Goal: Task Accomplishment & Management: Use online tool/utility

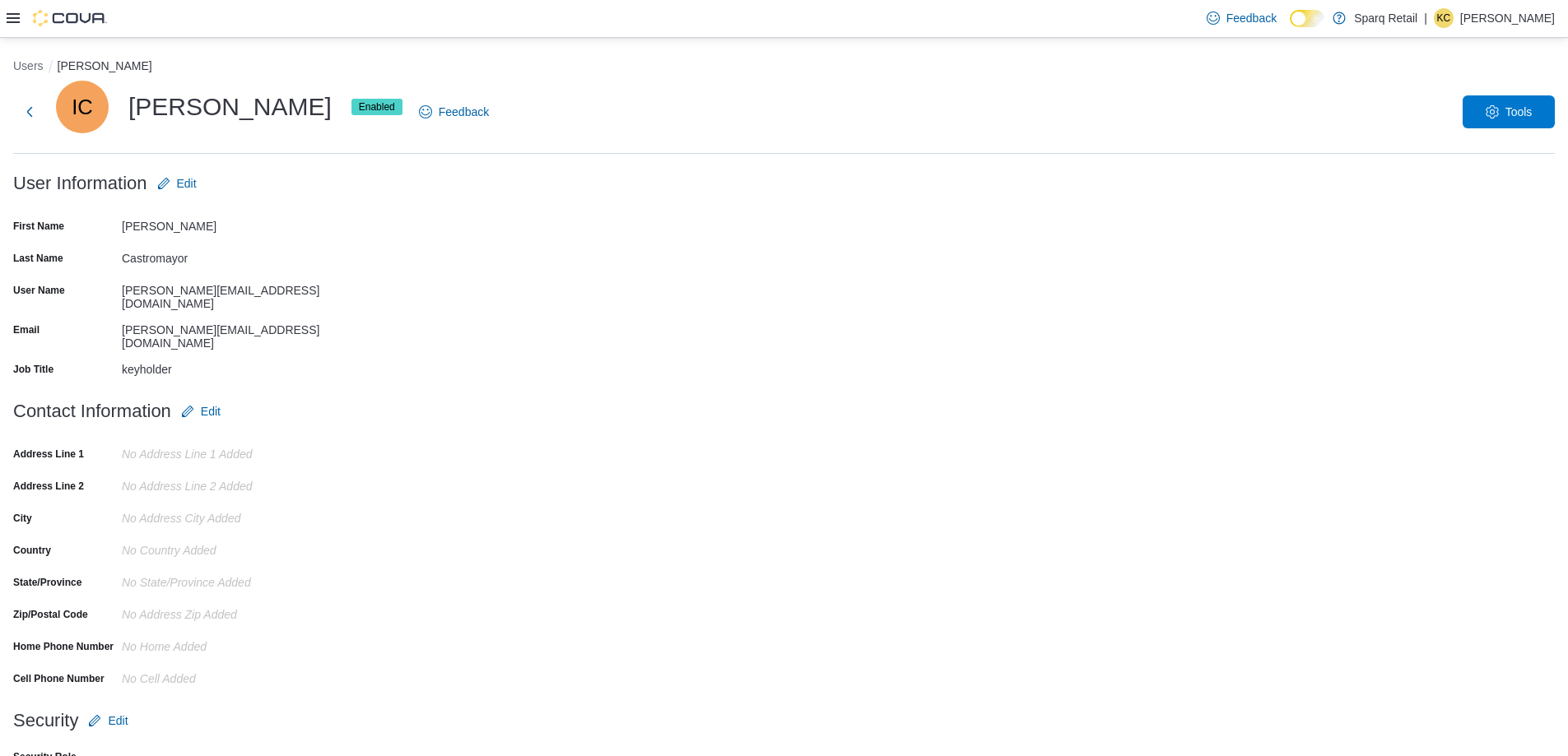
click at [13, 16] on icon at bounding box center [13, 18] width 13 height 13
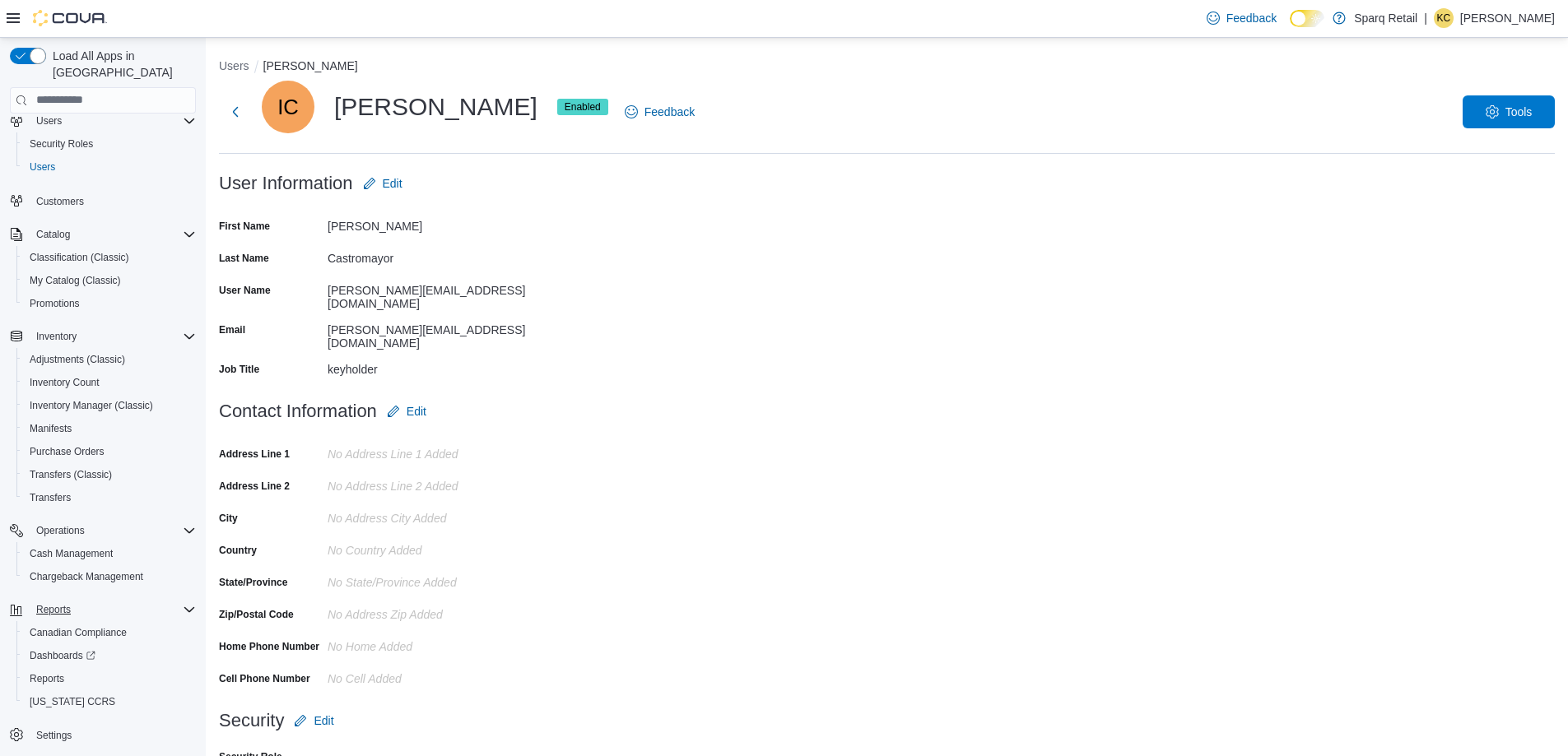
scroll to position [45, 0]
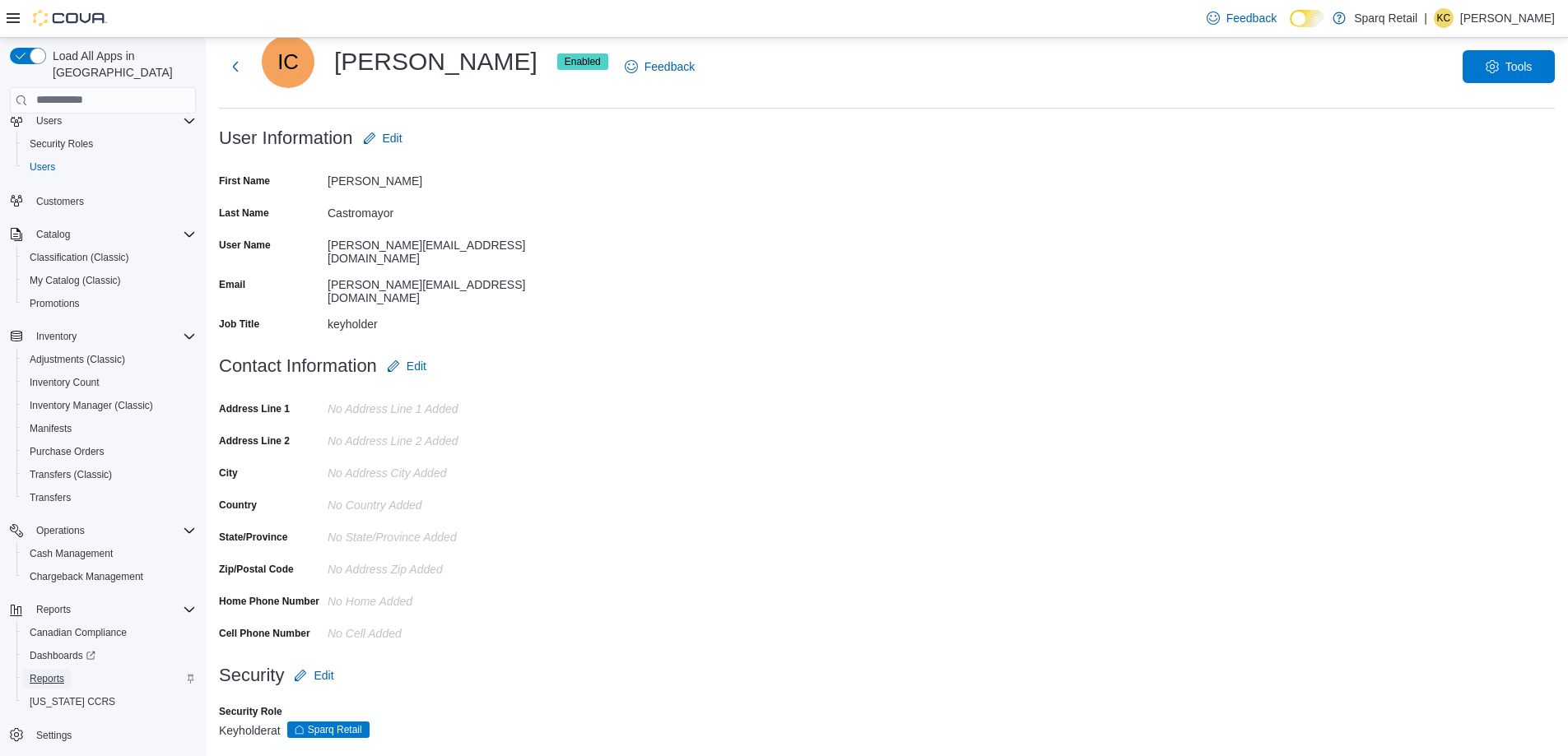
click at [50, 672] on span "Reports" at bounding box center [46, 678] width 35 height 13
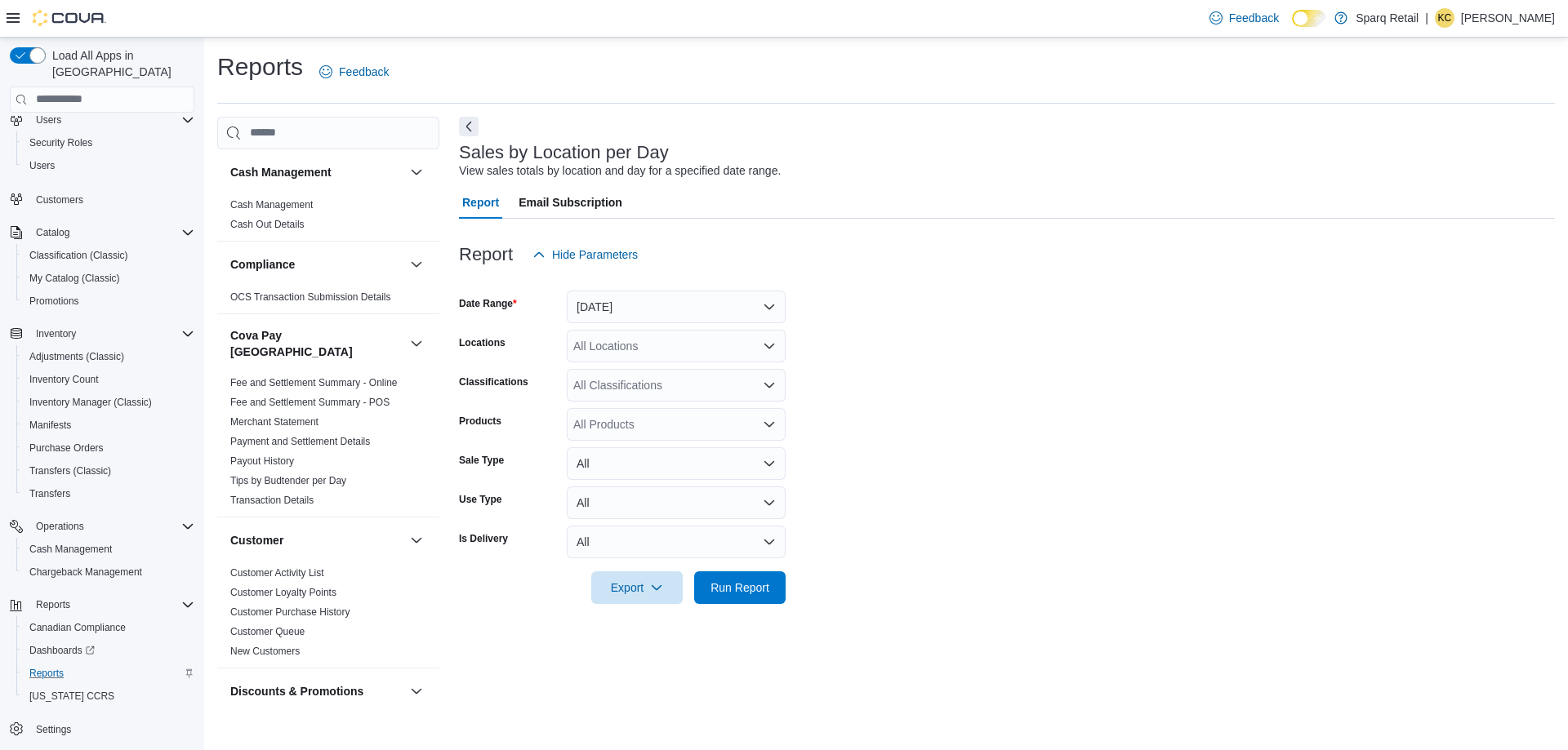
click at [666, 324] on form "Date Range [DATE] Locations All Locations Classifications All Classifications P…" at bounding box center [1007, 438] width 1096 height 333
click at [668, 310] on button "[DATE]" at bounding box center [676, 306] width 218 height 32
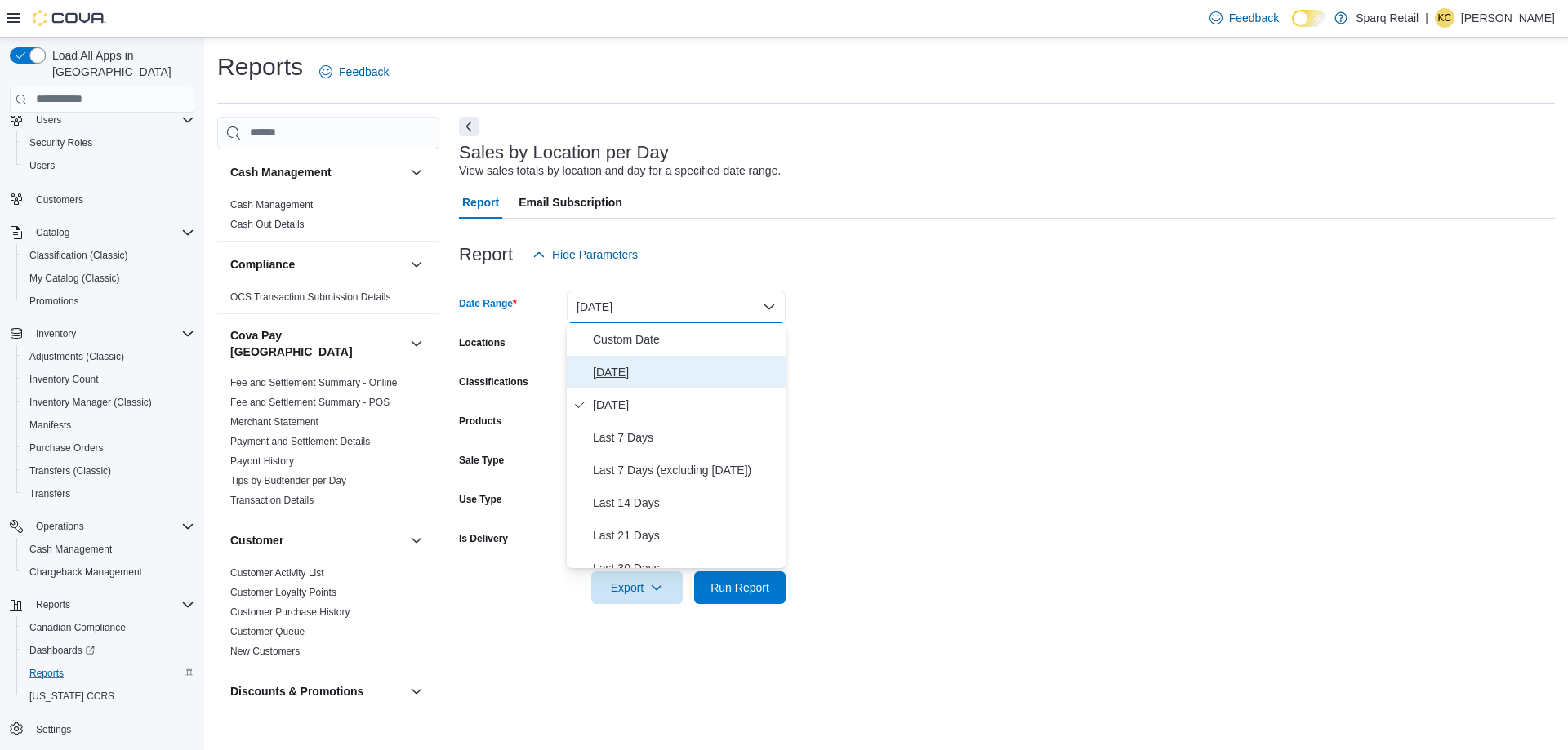
click at [610, 376] on span "[DATE]" at bounding box center [686, 372] width 186 height 20
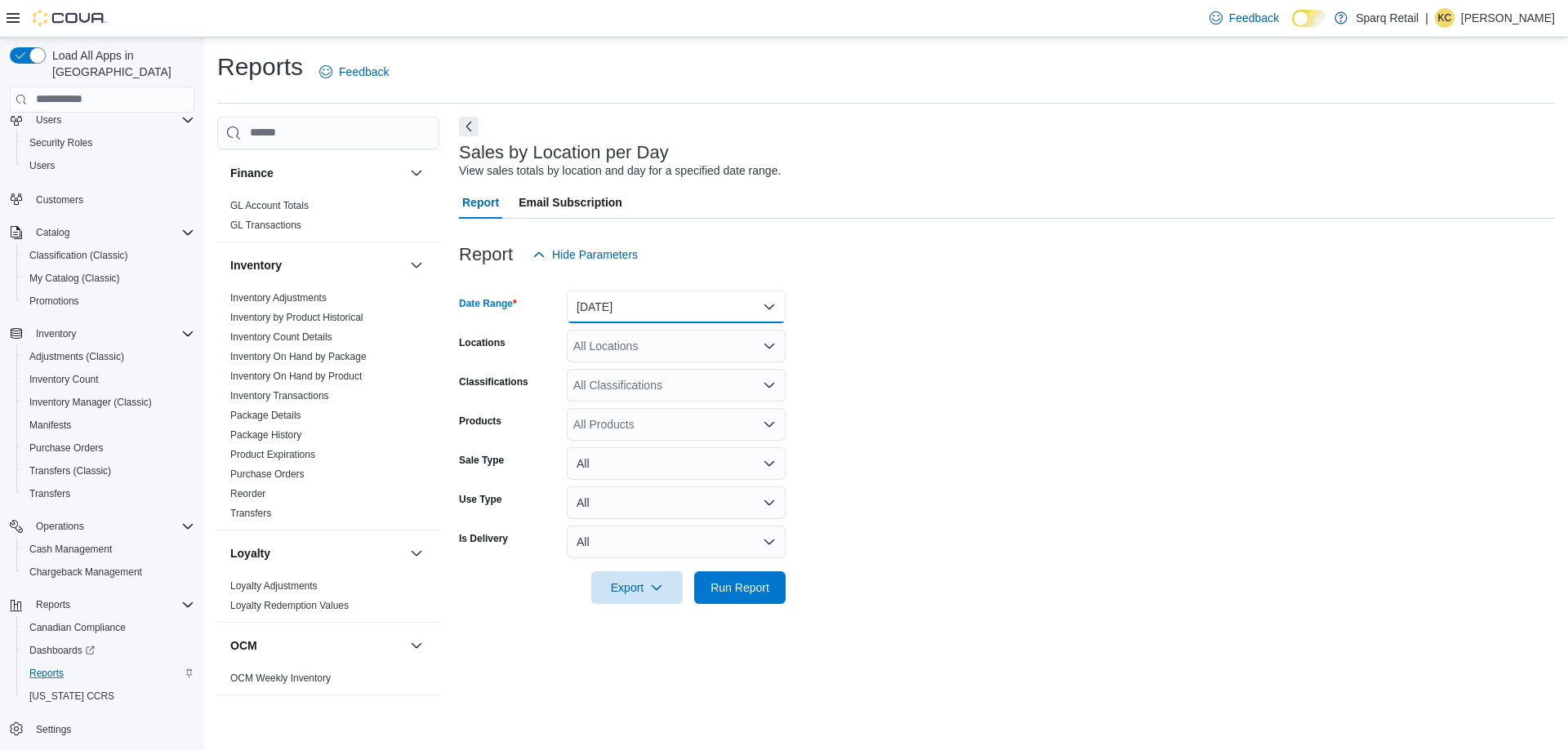
scroll to position [467, 0]
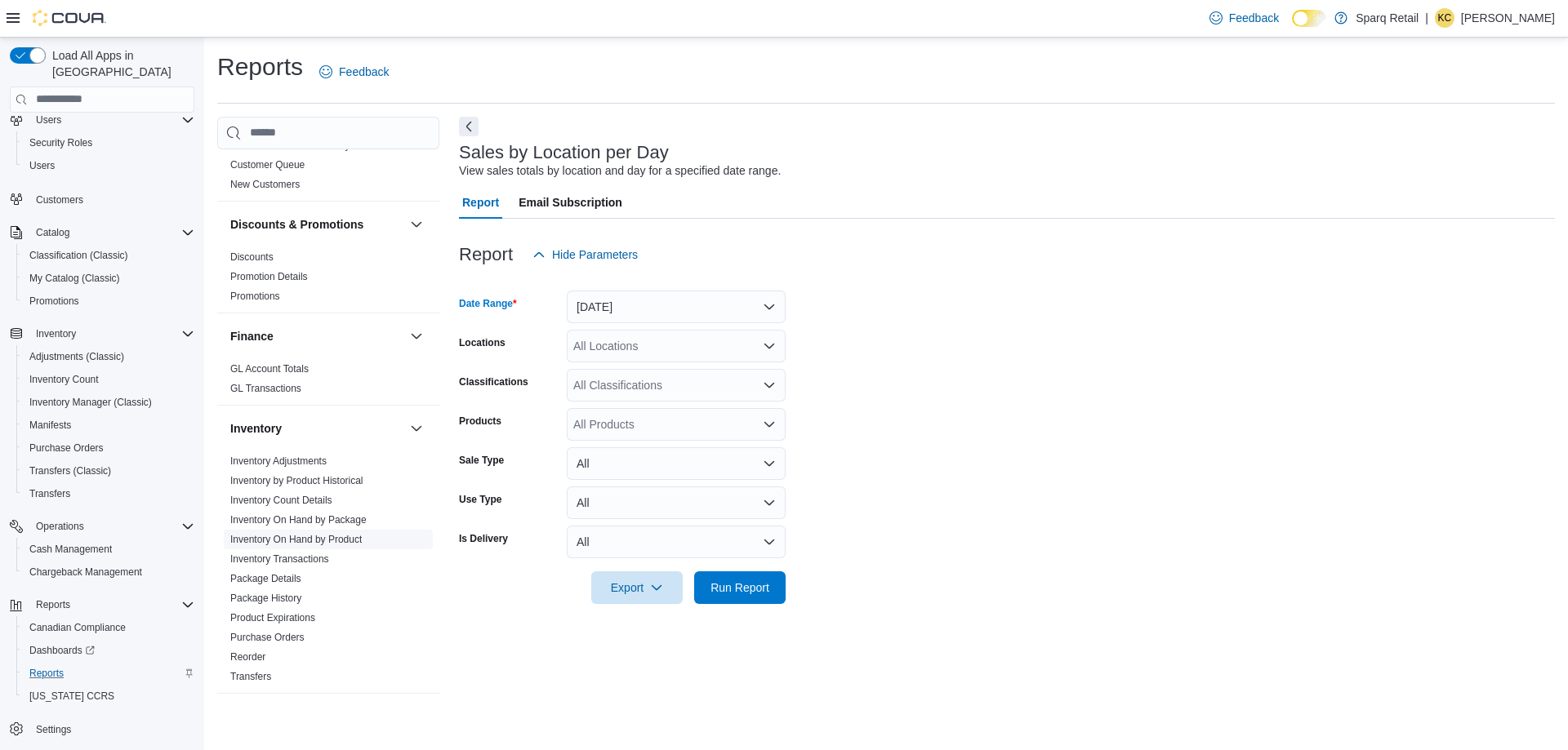
click at [345, 534] on link "Inventory On Hand by Product" at bounding box center [296, 539] width 131 height 12
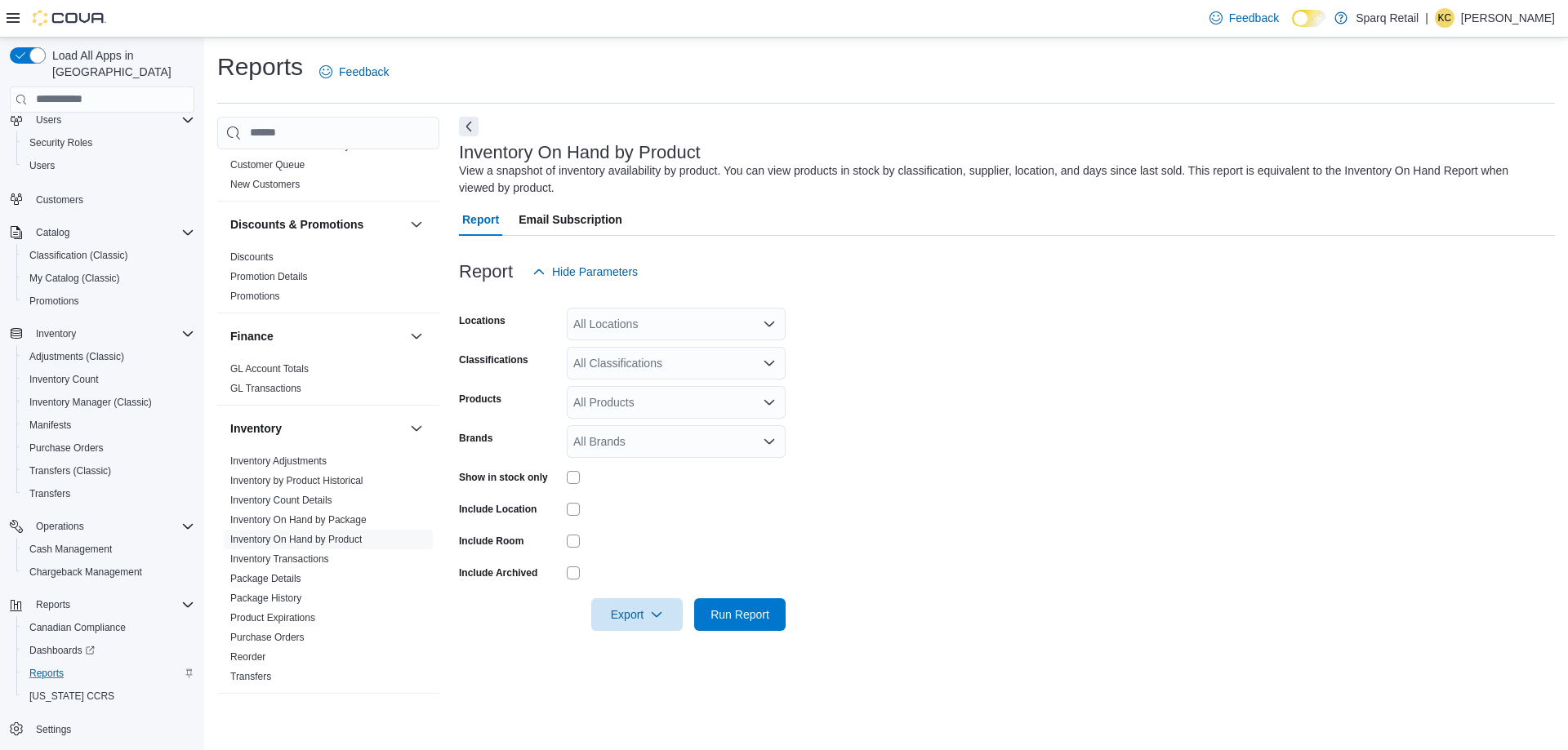
click at [686, 327] on div "All Locations" at bounding box center [676, 323] width 218 height 32
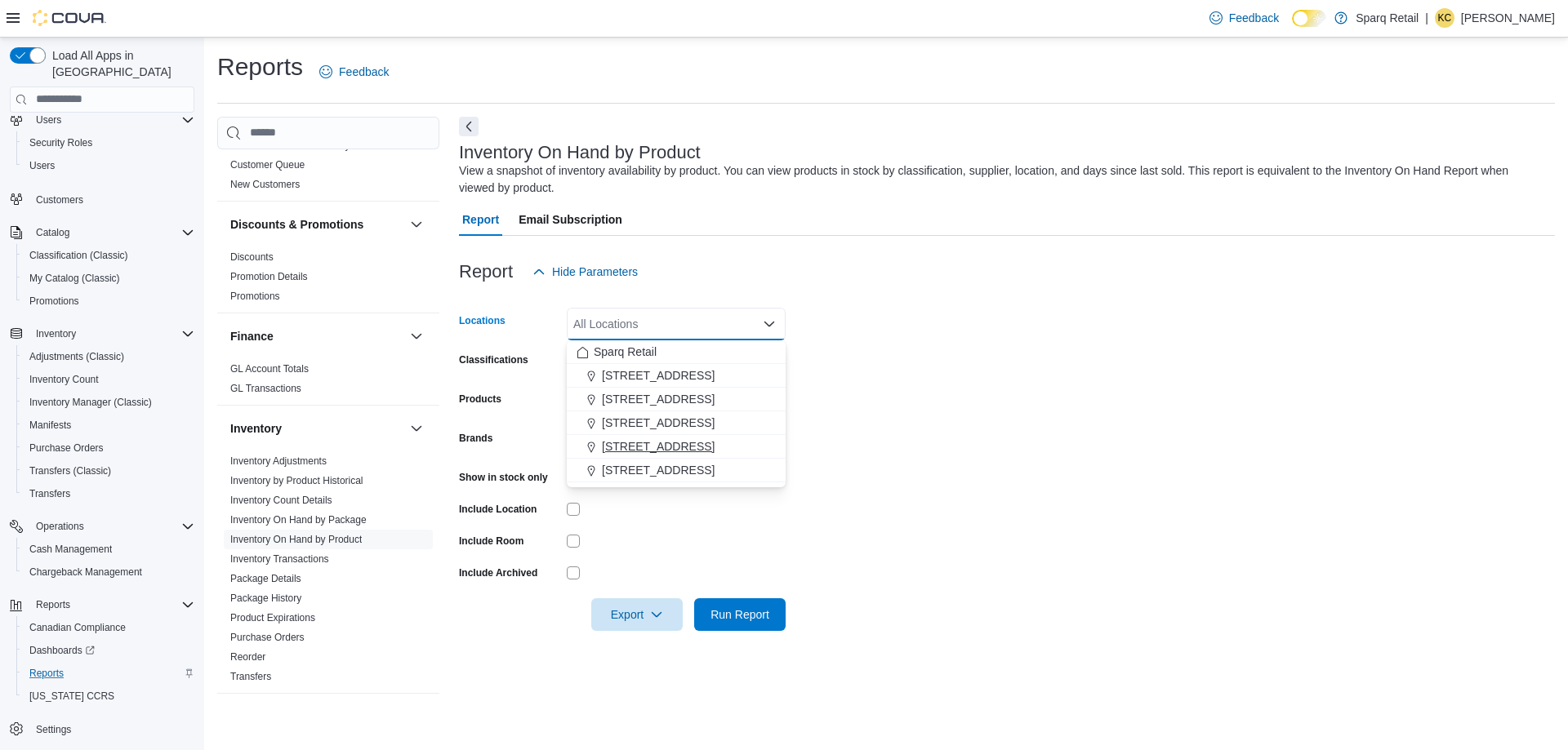
click at [679, 442] on span "[STREET_ADDRESS]" at bounding box center [658, 446] width 113 height 17
click at [941, 352] on form "Locations [STREET_ADDRESS] Selected. [STREET_ADDRESS]. Press Backspace to delet…" at bounding box center [1007, 459] width 1096 height 343
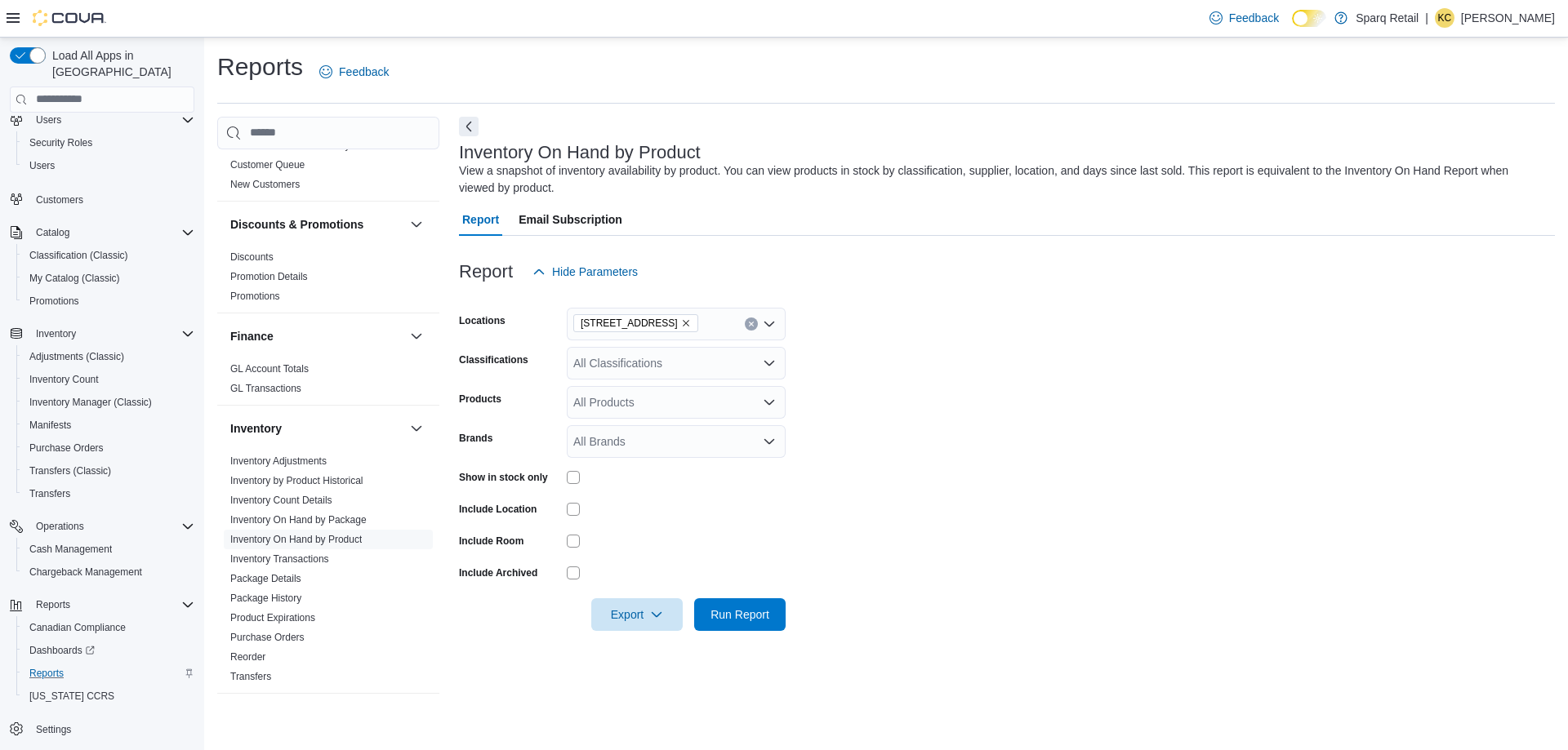
click at [656, 366] on div "All Classifications" at bounding box center [676, 362] width 218 height 32
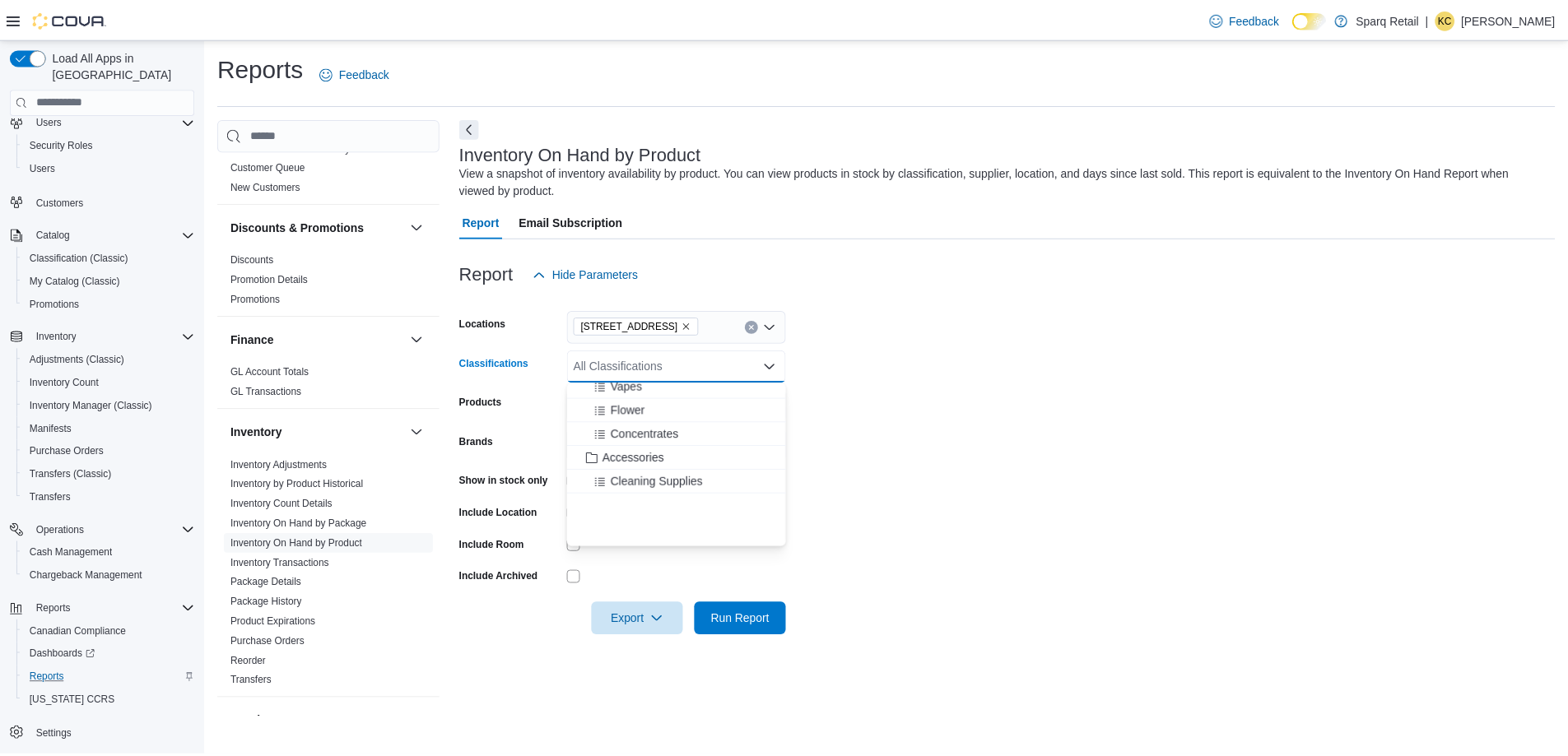
scroll to position [165, 0]
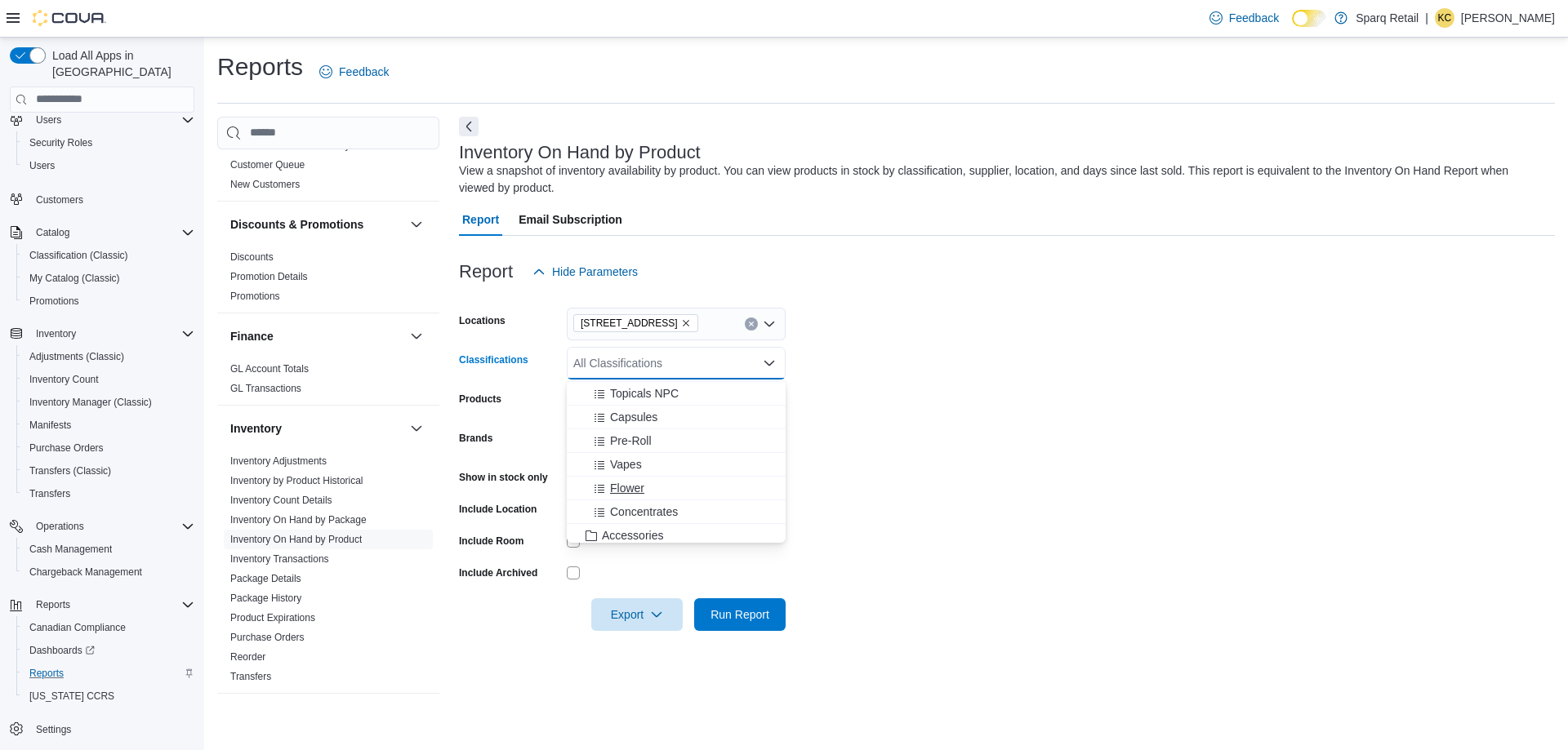
click at [626, 490] on span "Flower" at bounding box center [627, 488] width 34 height 17
click at [969, 491] on form "Locations [STREET_ADDRESS] Classifications Flower Combo box. Selected. Flower. …" at bounding box center [1007, 459] width 1096 height 343
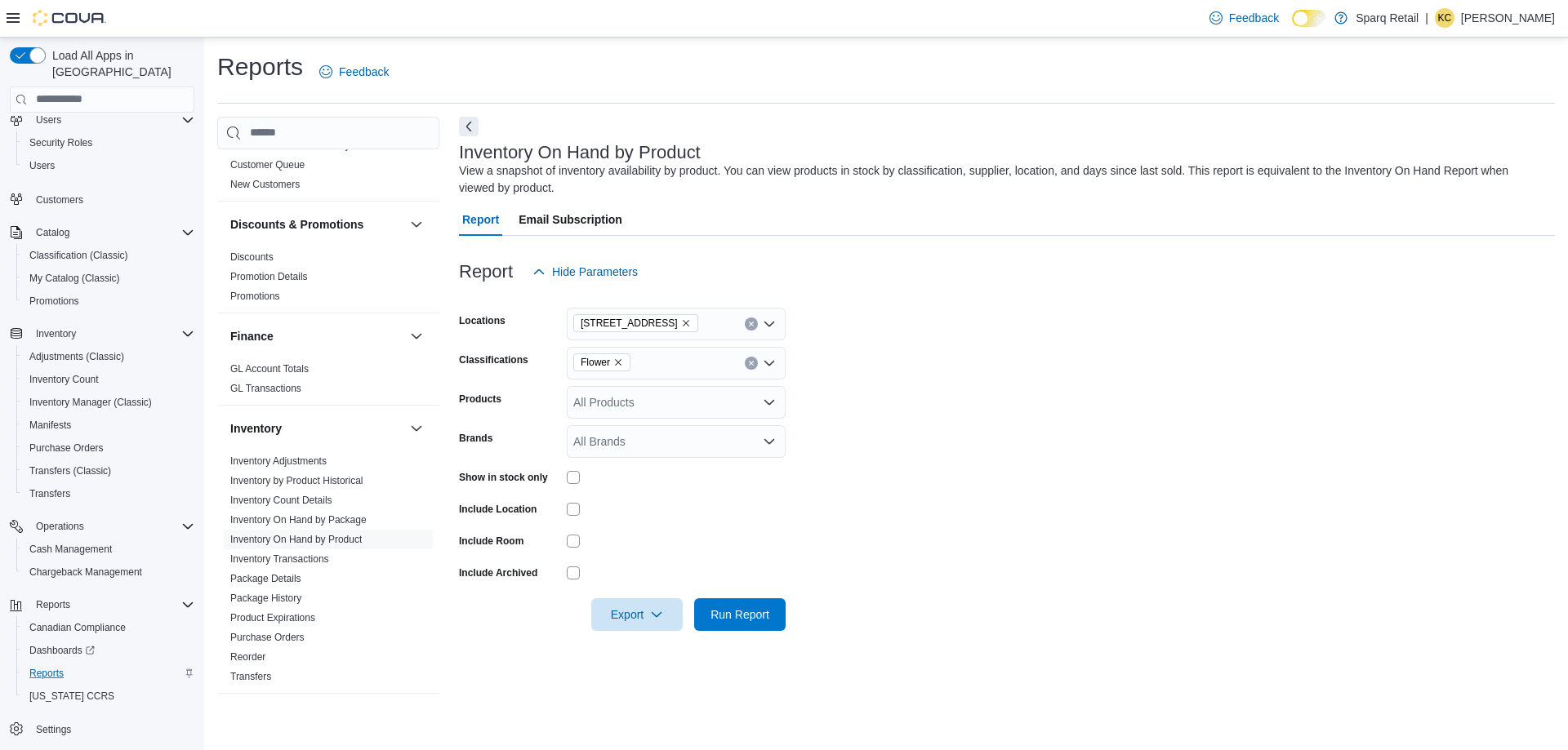
click at [566, 477] on div "Show in stock only" at bounding box center [623, 477] width 327 height 25
click at [710, 617] on span "Run Report" at bounding box center [739, 614] width 59 height 17
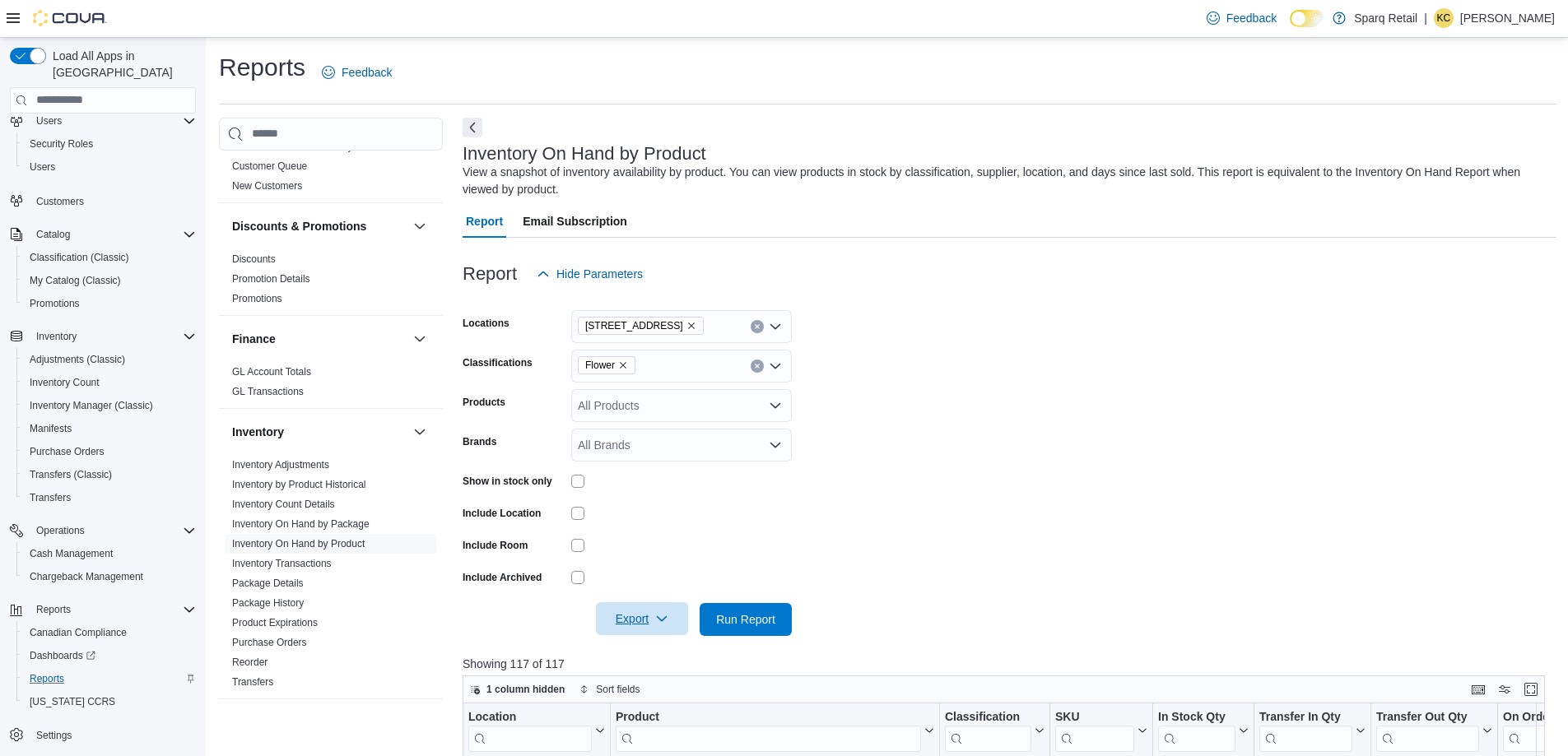
click at [627, 617] on span "Export" at bounding box center [641, 618] width 72 height 33
click at [641, 643] on button "Export to Excel" at bounding box center [644, 652] width 94 height 33
click at [622, 363] on icon "Remove Flower from selection in this group" at bounding box center [623, 365] width 10 height 10
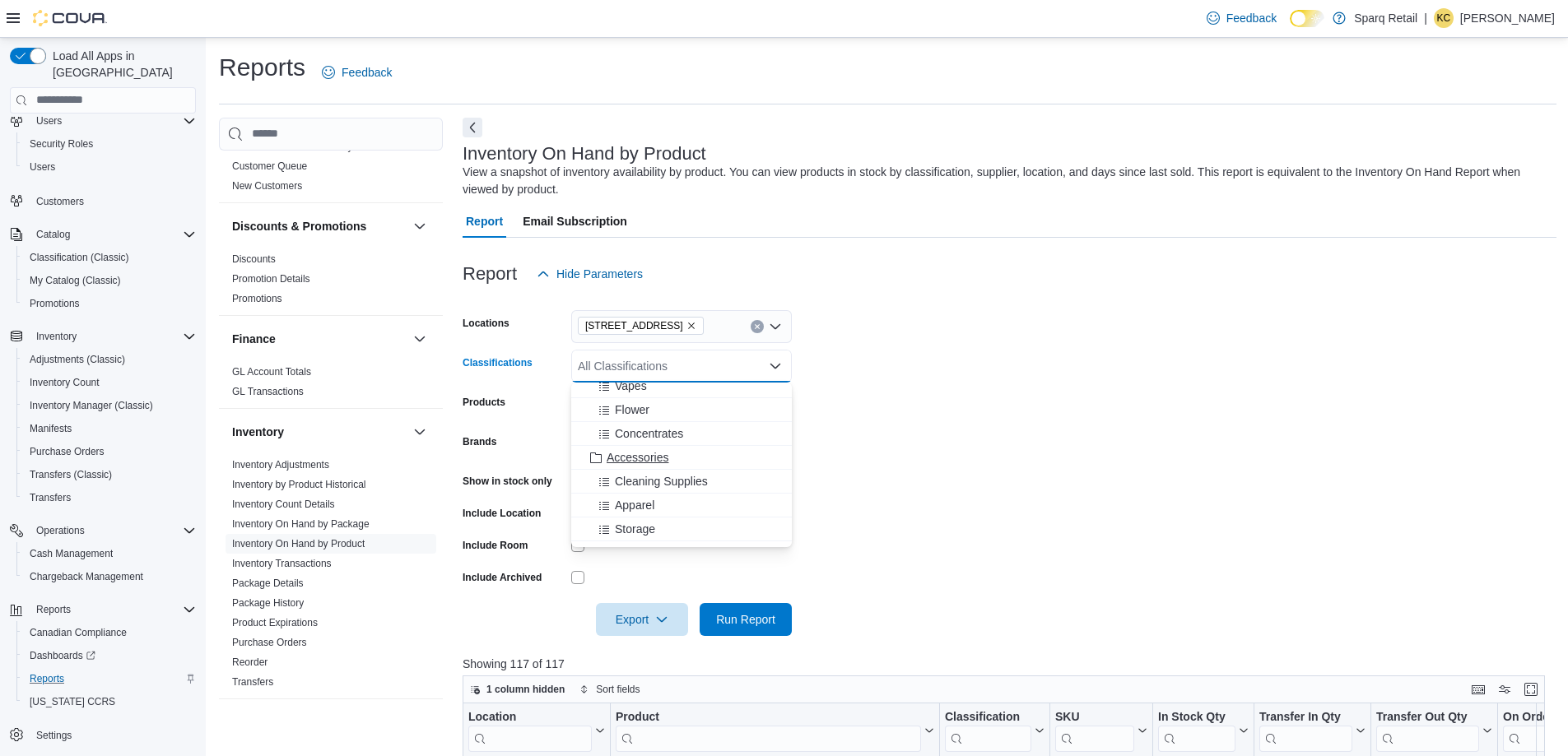
scroll to position [165, 0]
click at [649, 449] on span "Pre-Roll" at bounding box center [635, 444] width 42 height 17
click at [1203, 374] on form "Locations [STREET_ADDRESS] Classifications Pre-Roll Combo box. Selected. Pre-Ro…" at bounding box center [1009, 463] width 1093 height 345
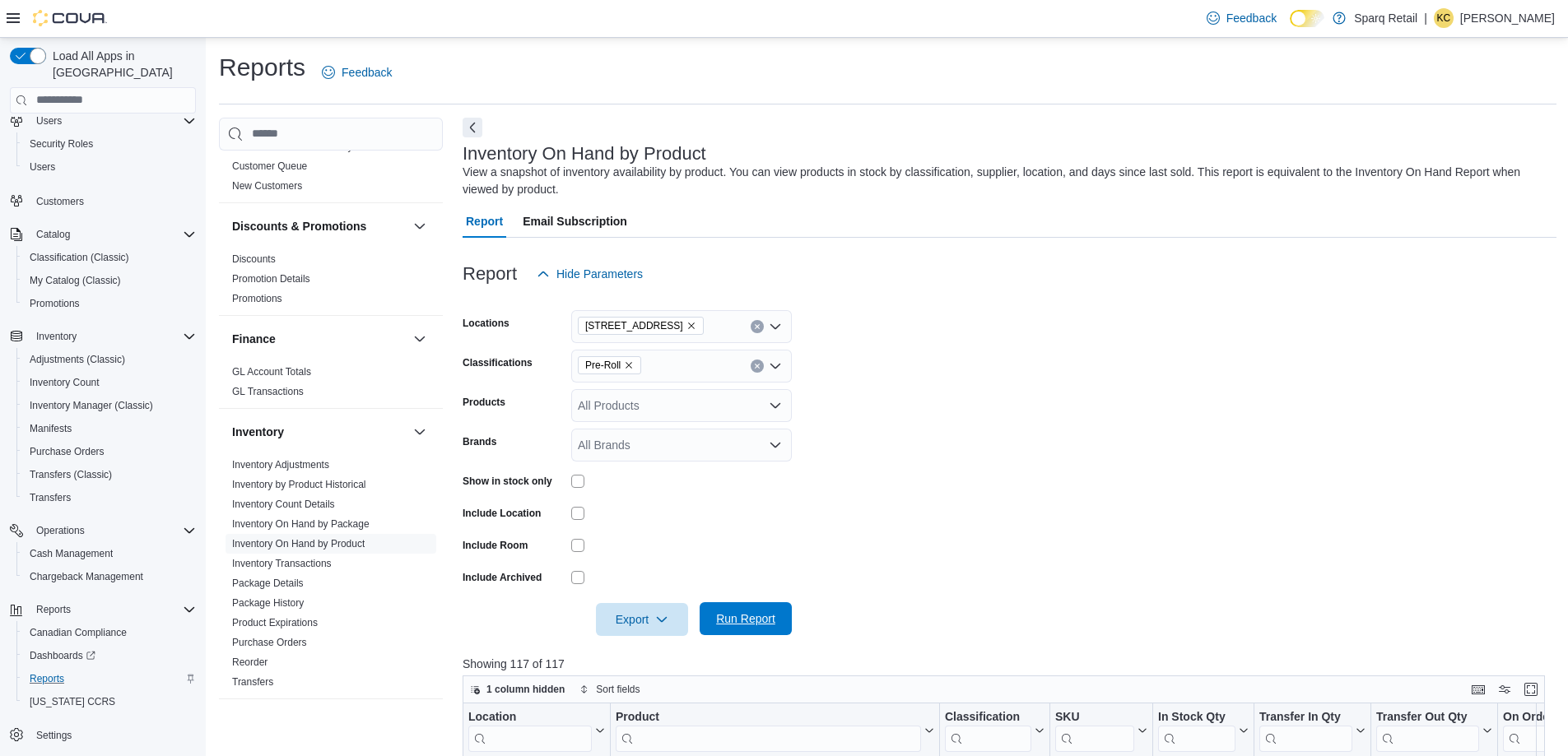
click at [763, 632] on span "Run Report" at bounding box center [745, 618] width 72 height 33
click at [641, 618] on span "Export" at bounding box center [641, 618] width 72 height 33
click at [646, 646] on span "Export to Excel" at bounding box center [644, 652] width 74 height 13
click at [631, 364] on icon "Remove Pre-Roll from selection in this group" at bounding box center [629, 365] width 10 height 10
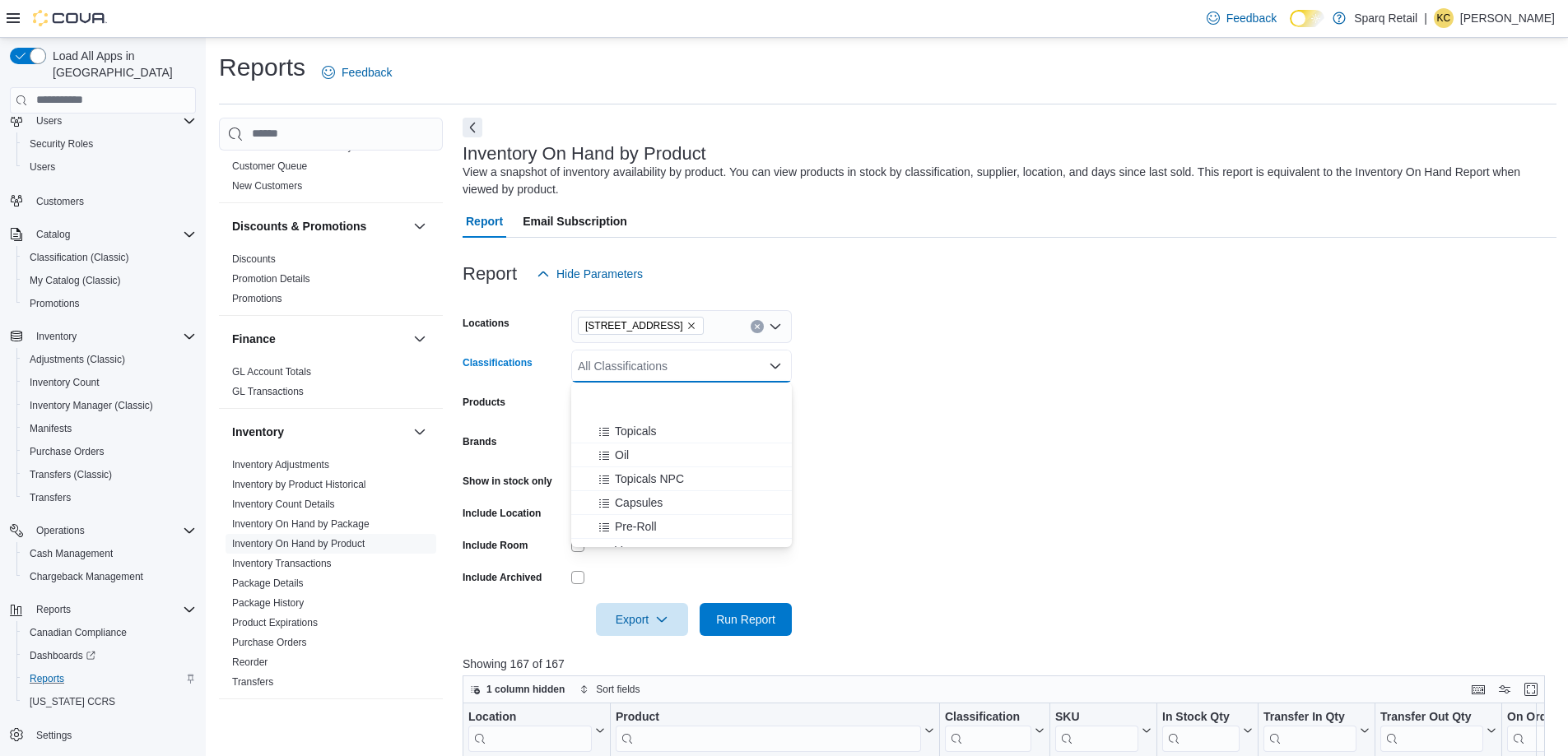
scroll to position [165, 0]
click at [636, 468] on span "Vapes" at bounding box center [631, 468] width 33 height 17
click at [953, 431] on form "Locations [STREET_ADDRESS] Classifications Vapes Combo box. Selected. Vapes. Pr…" at bounding box center [1009, 463] width 1093 height 345
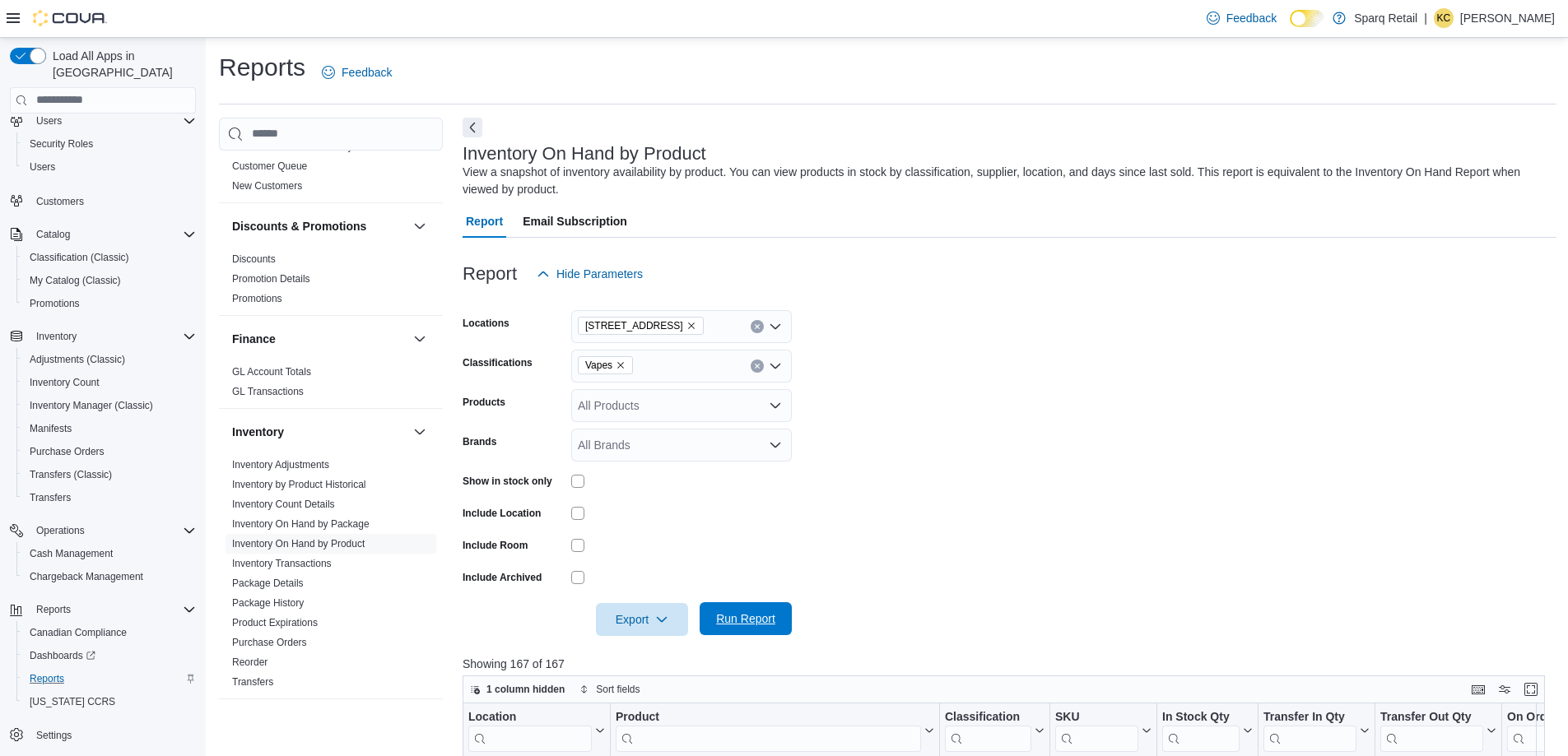
click at [735, 617] on span "Run Report" at bounding box center [745, 619] width 59 height 17
click at [630, 622] on span "Export" at bounding box center [641, 618] width 72 height 33
click at [647, 658] on span "Export to Excel" at bounding box center [644, 652] width 74 height 13
click at [620, 365] on icon "Remove Vapes from selection in this group" at bounding box center [621, 365] width 10 height 10
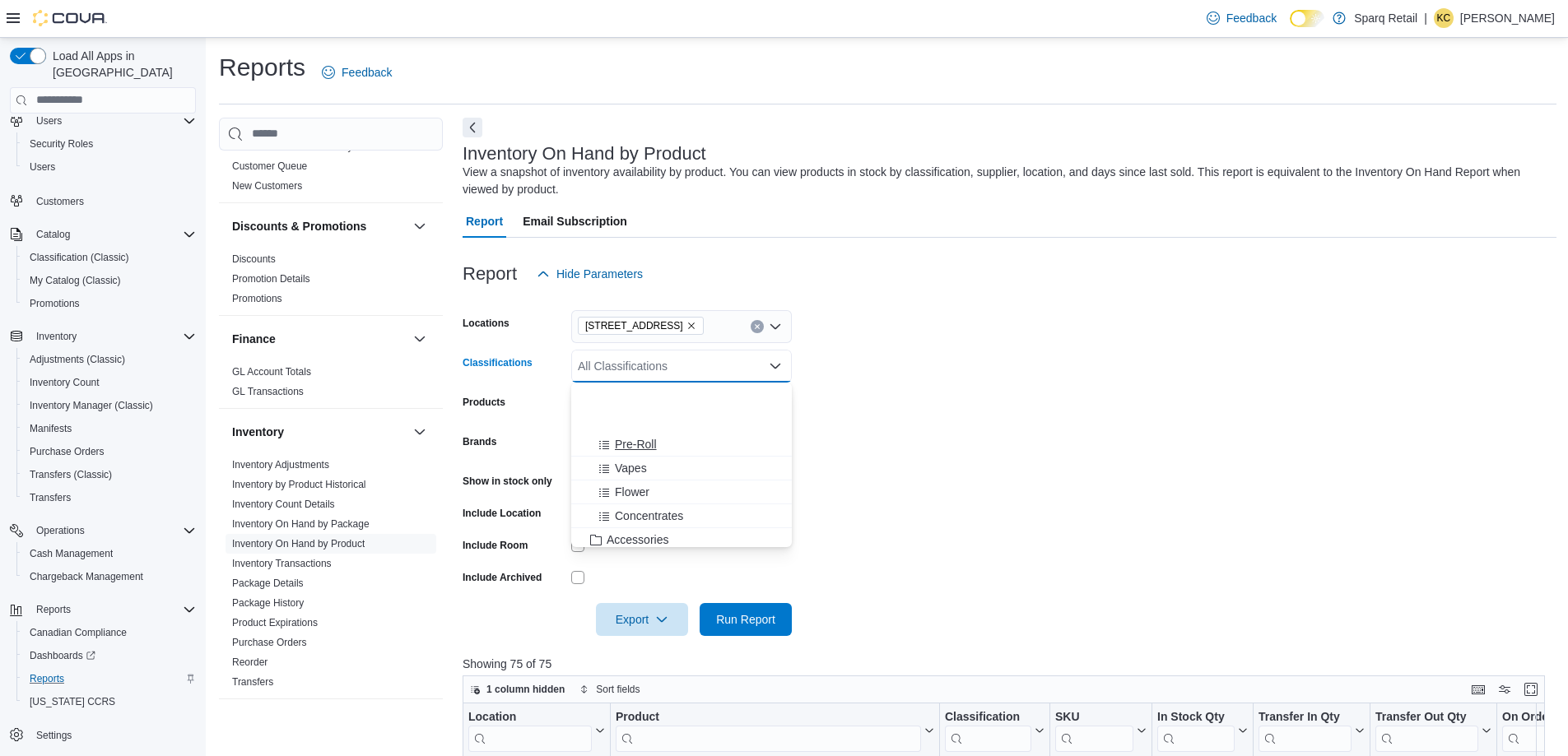
scroll to position [247, 0]
click at [645, 433] on span "Concentrates" at bounding box center [648, 433] width 68 height 17
click at [635, 490] on span "Seeds" at bounding box center [631, 490] width 33 height 17
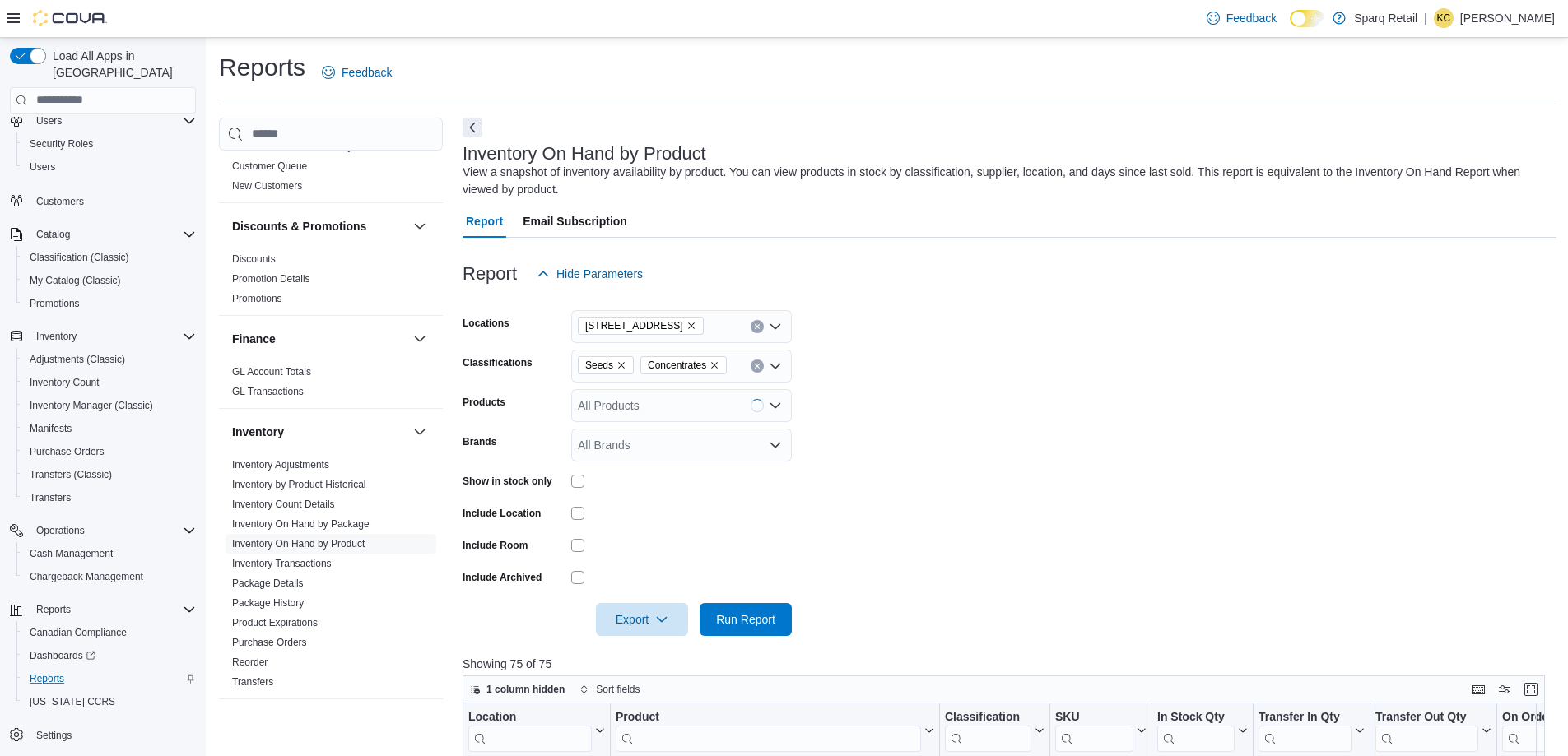
click at [999, 409] on form "Locations [STREET_ADDRESS] Classifications Seeds Concentrates Products All Prod…" at bounding box center [1009, 463] width 1093 height 345
click at [737, 622] on span "Run Report" at bounding box center [745, 619] width 59 height 17
click at [642, 616] on span "Export" at bounding box center [641, 618] width 72 height 33
click at [649, 644] on button "Export to Excel" at bounding box center [644, 652] width 94 height 33
click at [713, 364] on icon "Remove Concentrates from selection in this group" at bounding box center [714, 365] width 10 height 10
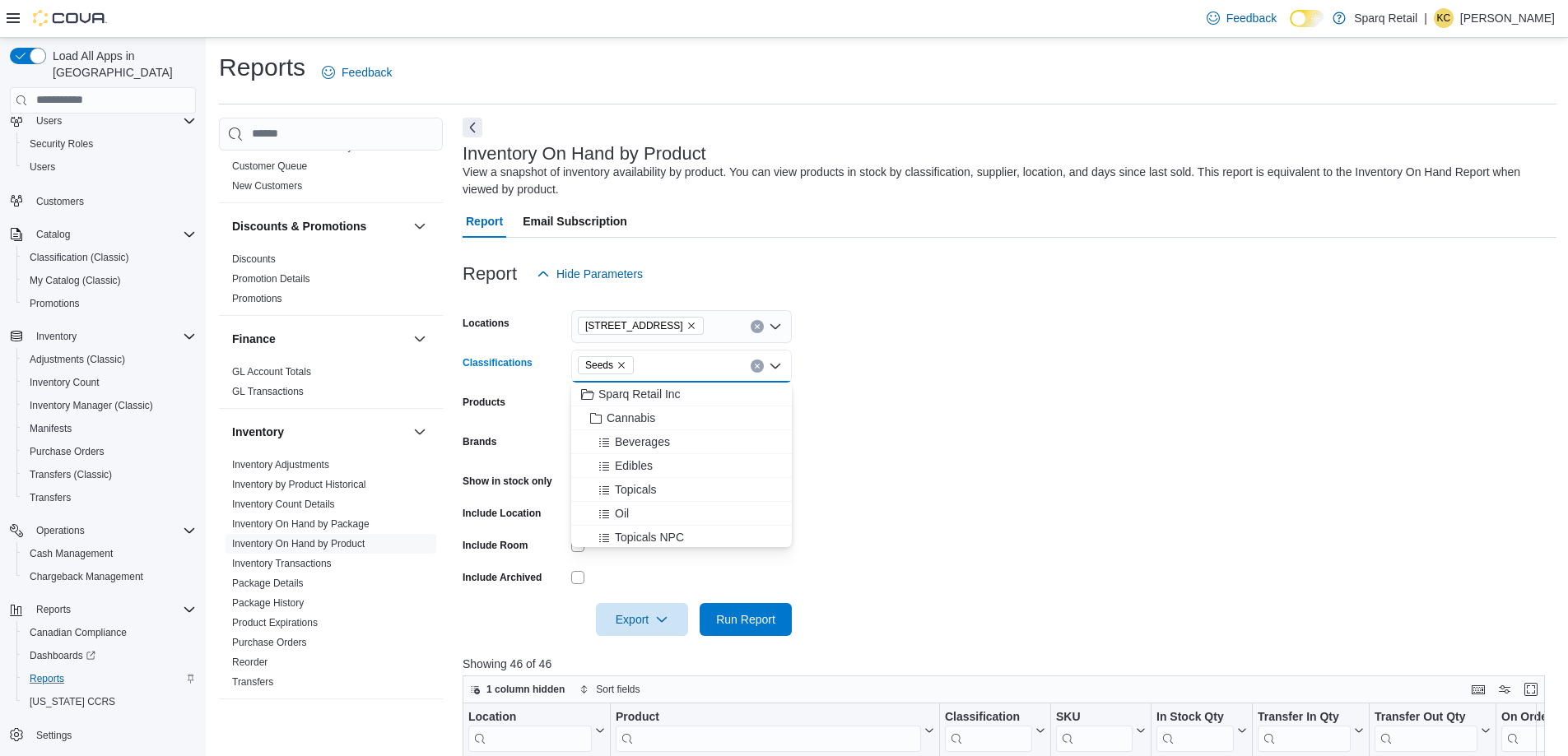
click at [618, 365] on icon "Remove Seeds from selection in this group" at bounding box center [622, 365] width 10 height 10
click at [628, 427] on span "Topicals" at bounding box center [635, 431] width 42 height 17
click at [636, 431] on div "Oil" at bounding box center [666, 431] width 170 height 17
click at [673, 433] on span "Topicals NPC" at bounding box center [649, 431] width 69 height 17
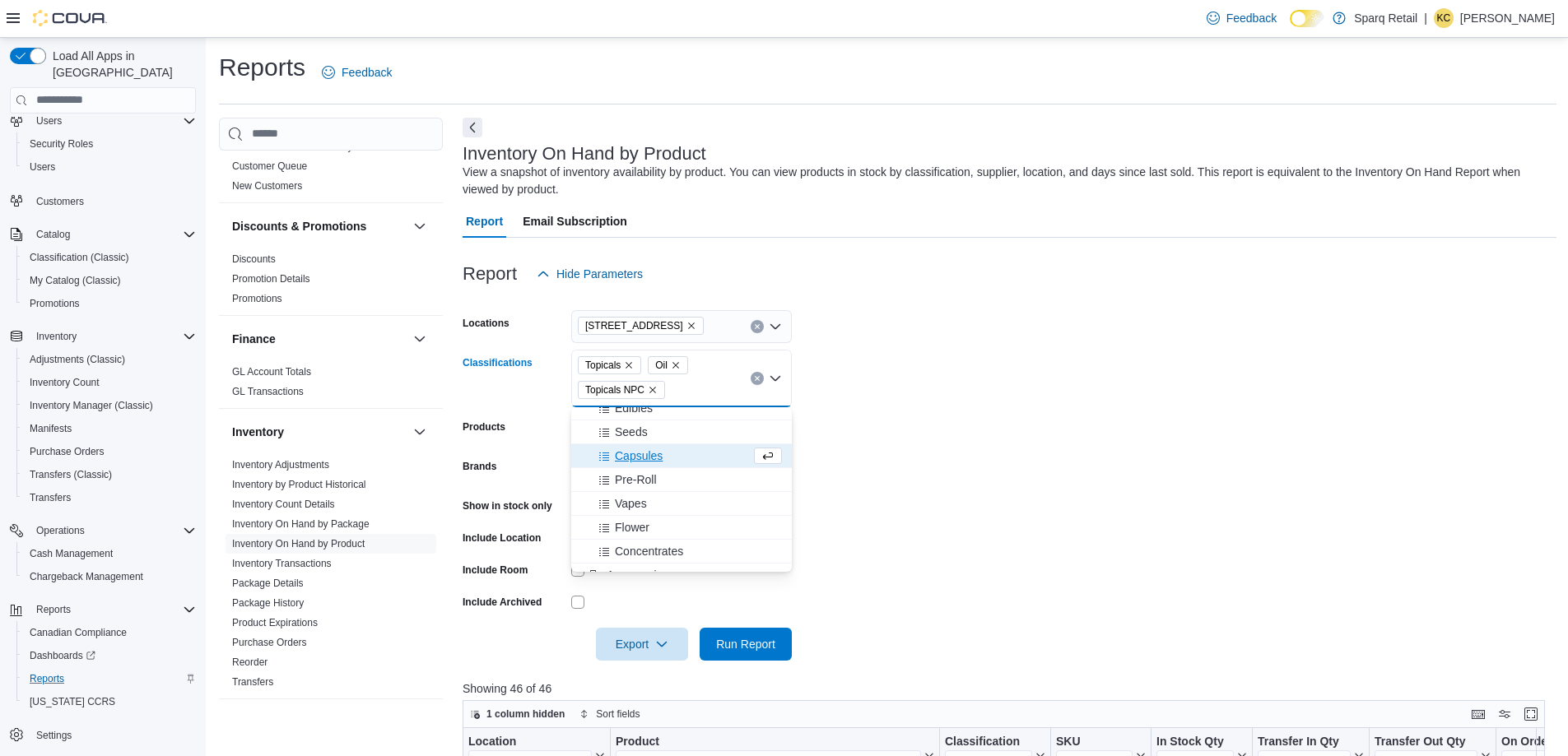
click at [673, 450] on div "Capsules" at bounding box center [666, 456] width 170 height 17
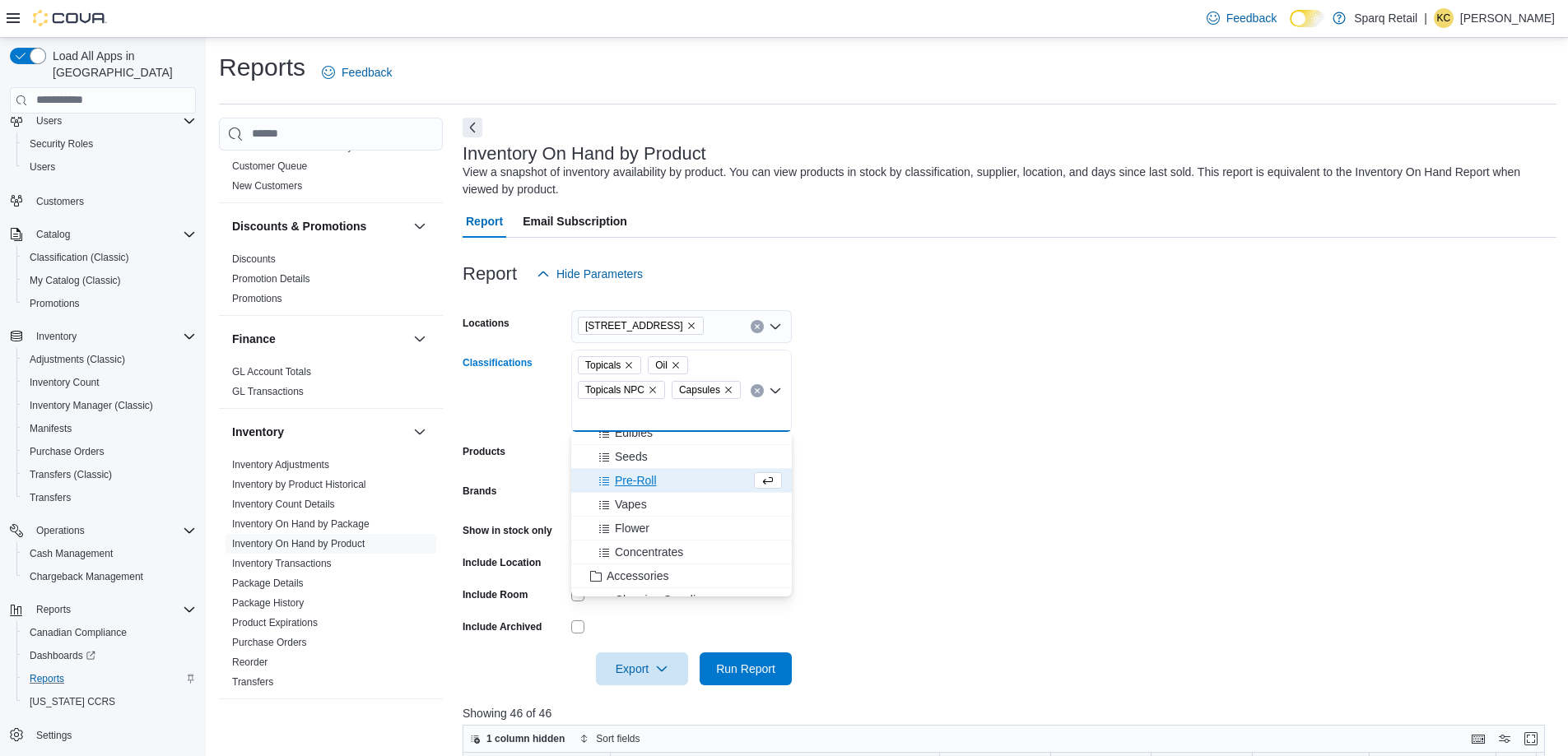
click at [919, 502] on form "Locations [STREET_ADDRESS] Classifications Topicals Oil Topicals NPC Capsules C…" at bounding box center [1009, 488] width 1093 height 395
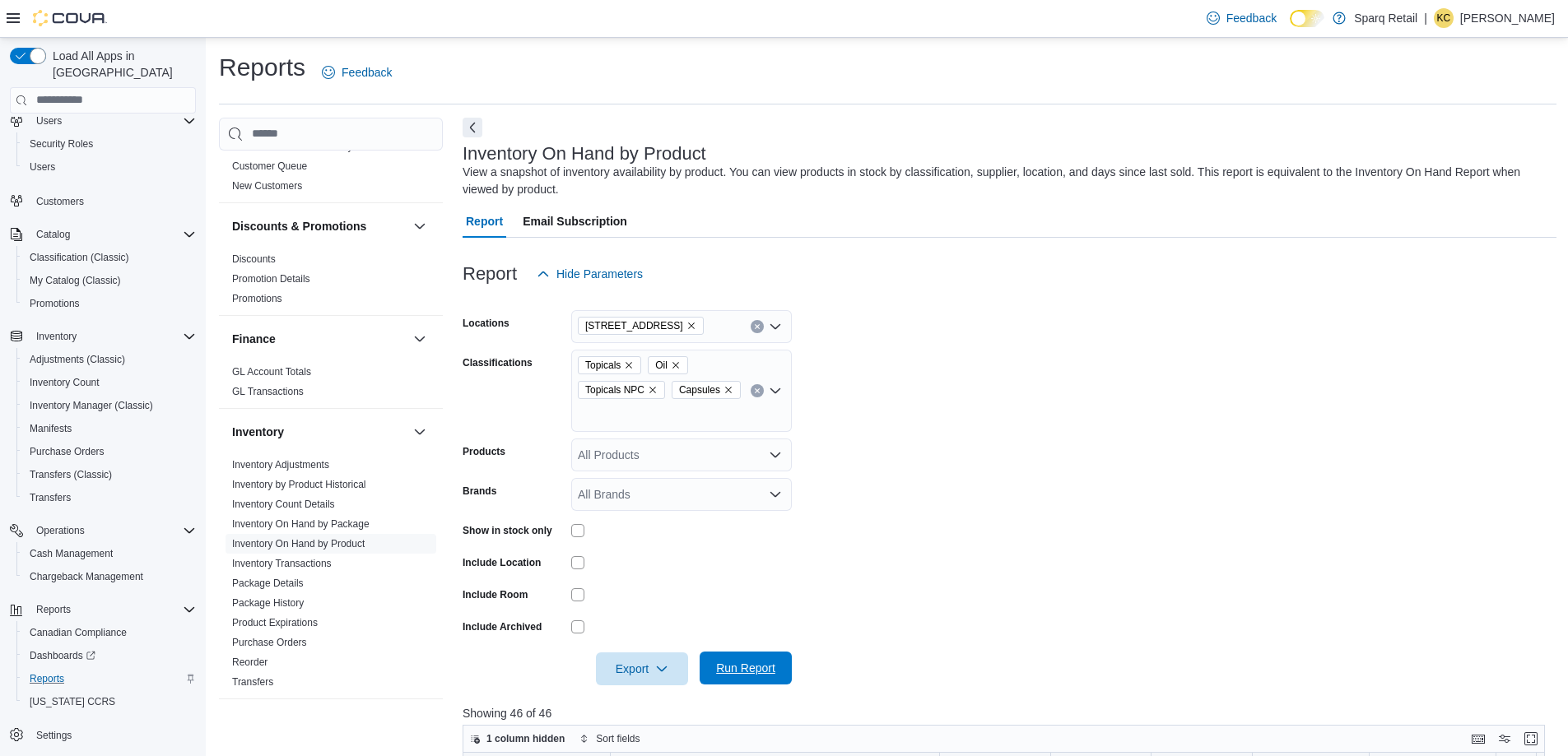
click at [727, 679] on span "Run Report" at bounding box center [745, 667] width 72 height 33
click at [636, 671] on span "Export" at bounding box center [641, 667] width 72 height 33
click at [650, 577] on button "Export to Excel" at bounding box center [644, 569] width 94 height 33
click at [726, 390] on icon "Remove Capsules from selection in this group" at bounding box center [728, 390] width 10 height 10
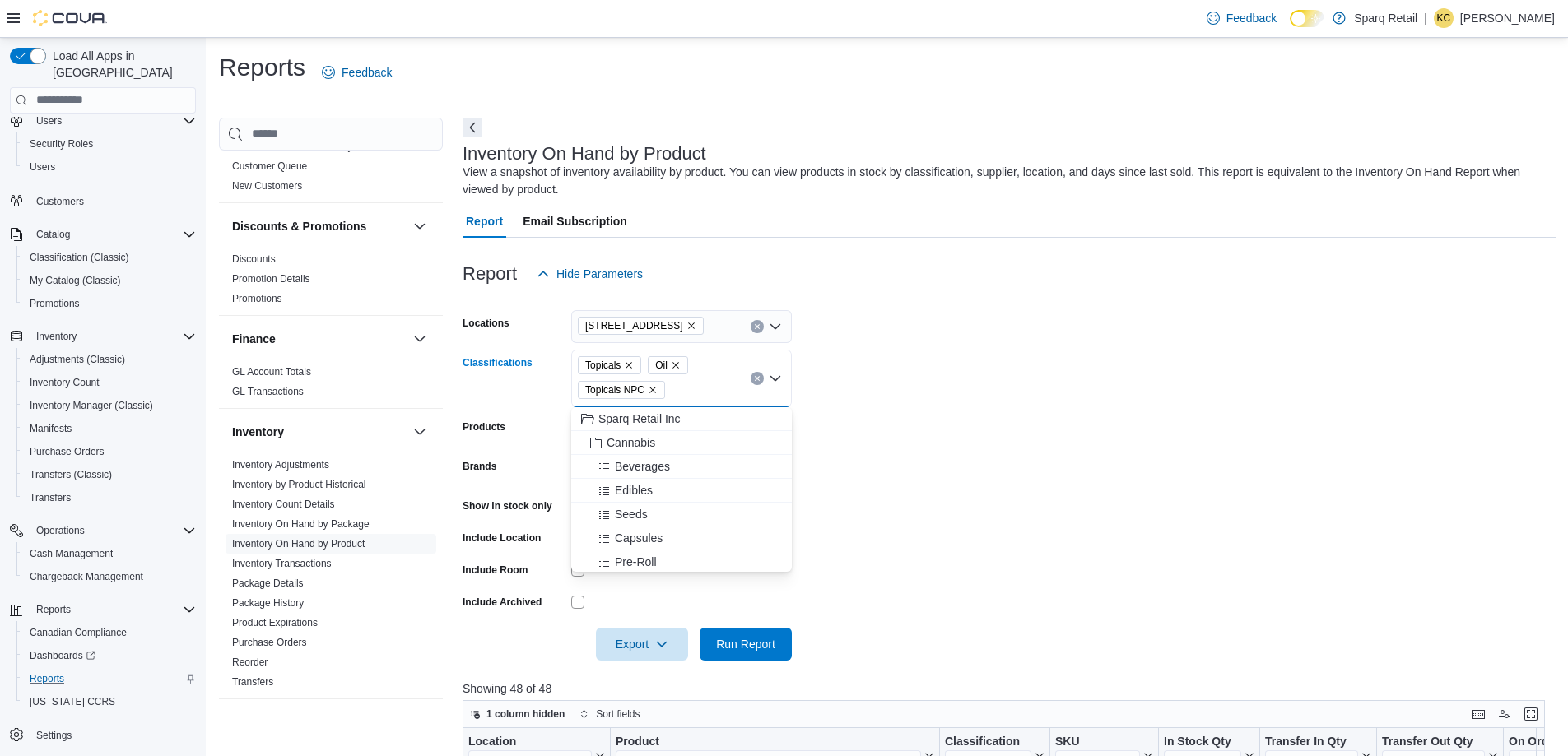
click at [649, 392] on icon "Remove Topicals NPC from selection in this group" at bounding box center [652, 390] width 7 height 7
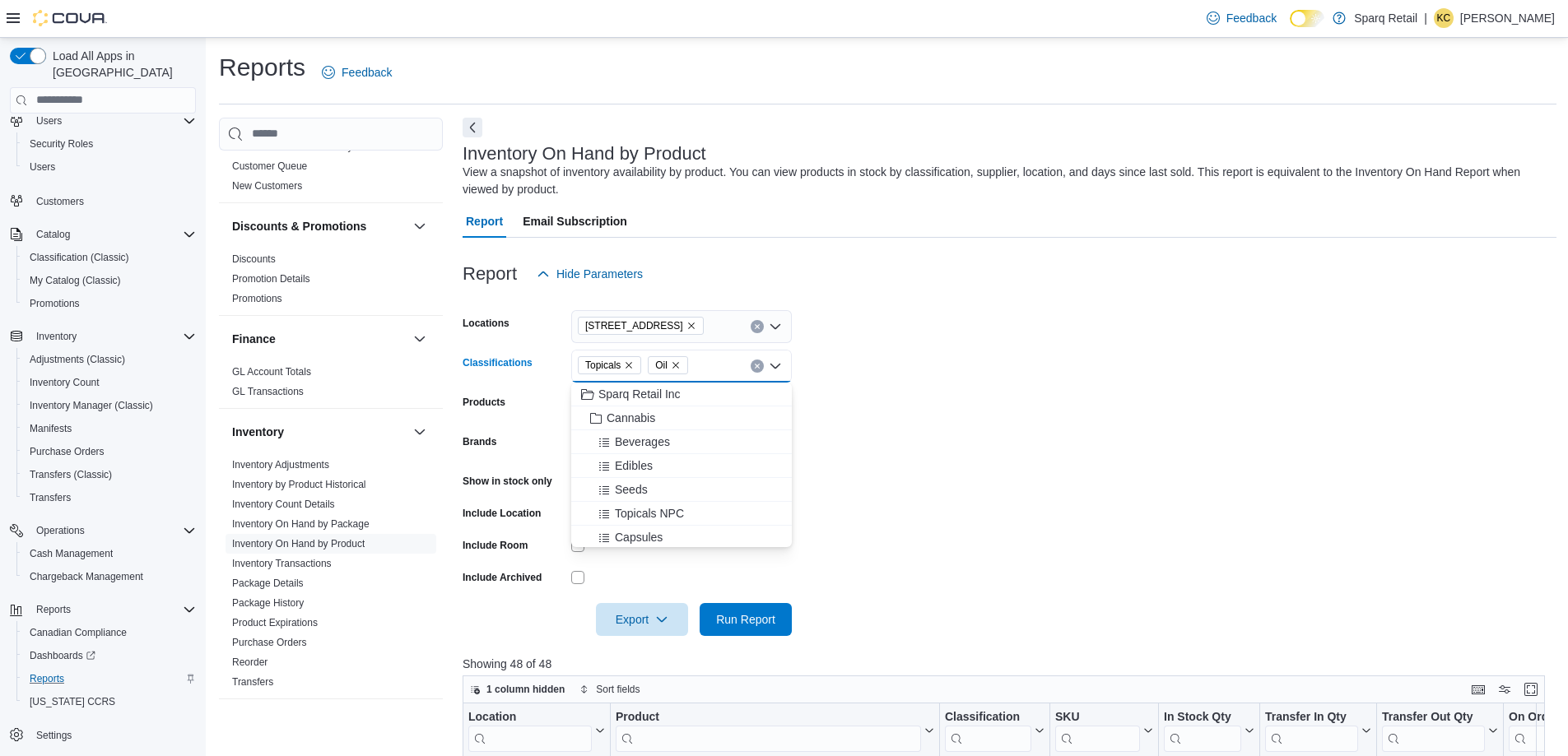
click at [627, 369] on icon "Remove Topicals from selection in this group" at bounding box center [629, 365] width 10 height 10
click at [607, 364] on icon "Remove Oil from selection in this group" at bounding box center [606, 365] width 10 height 10
click at [641, 438] on span "Beverages" at bounding box center [642, 441] width 55 height 17
click at [1029, 438] on form "Locations [STREET_ADDRESS] Classifications Beverages Combo box. Selected. [GEOG…" at bounding box center [1009, 463] width 1093 height 345
